Goal: Navigation & Orientation: Find specific page/section

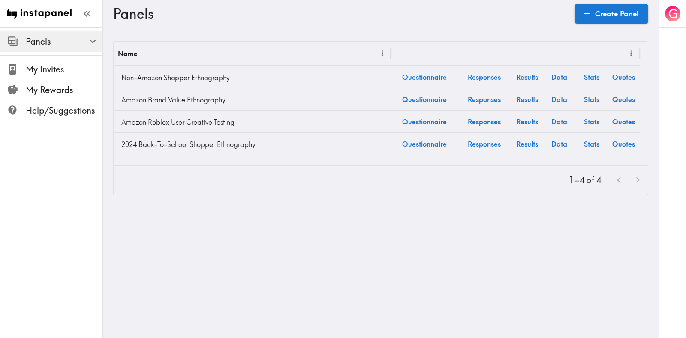
click at [212, 172] on div "1–4 of 4" at bounding box center [381, 180] width 535 height 29
click at [36, 14] on img at bounding box center [39, 13] width 65 height 27
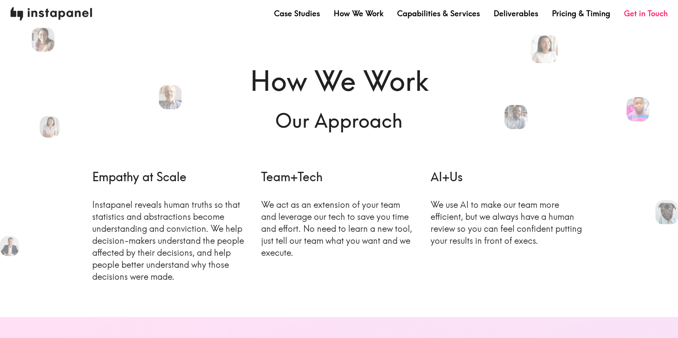
click at [39, 14] on img at bounding box center [51, 13] width 82 height 13
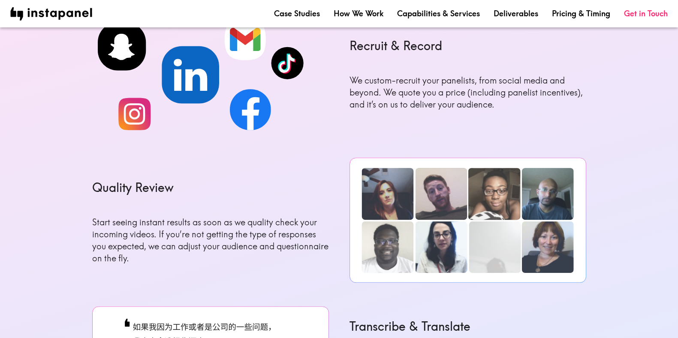
scroll to position [751, 0]
